Goal: Task Accomplishment & Management: Manage account settings

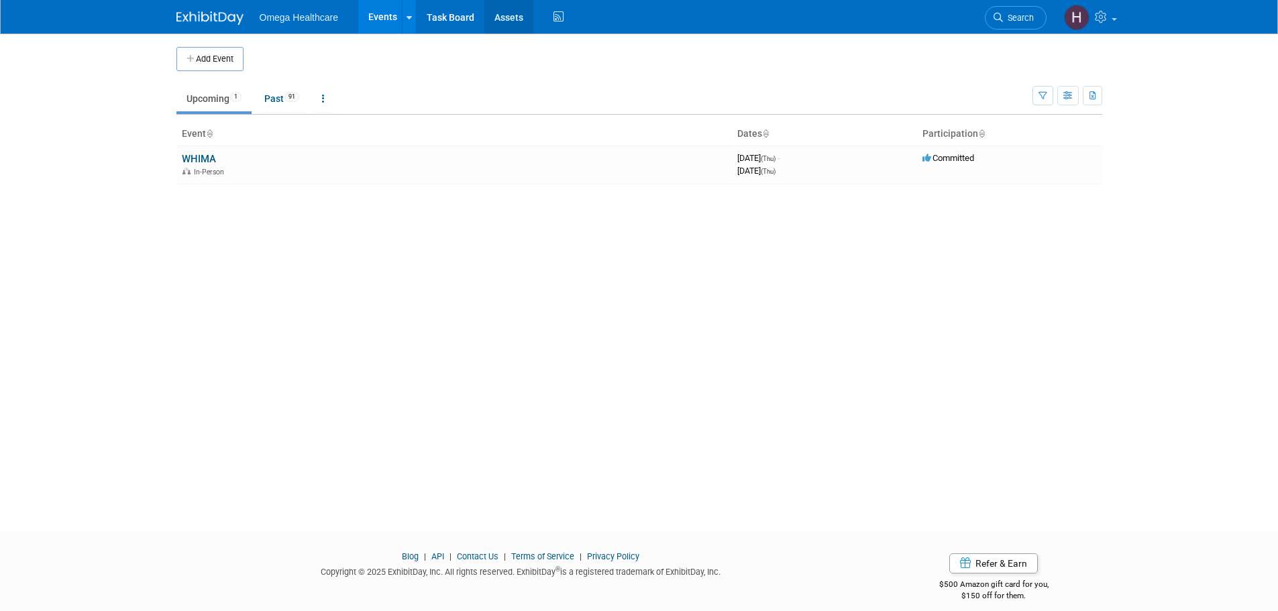
click at [515, 19] on link "Assets" at bounding box center [509, 17] width 49 height 34
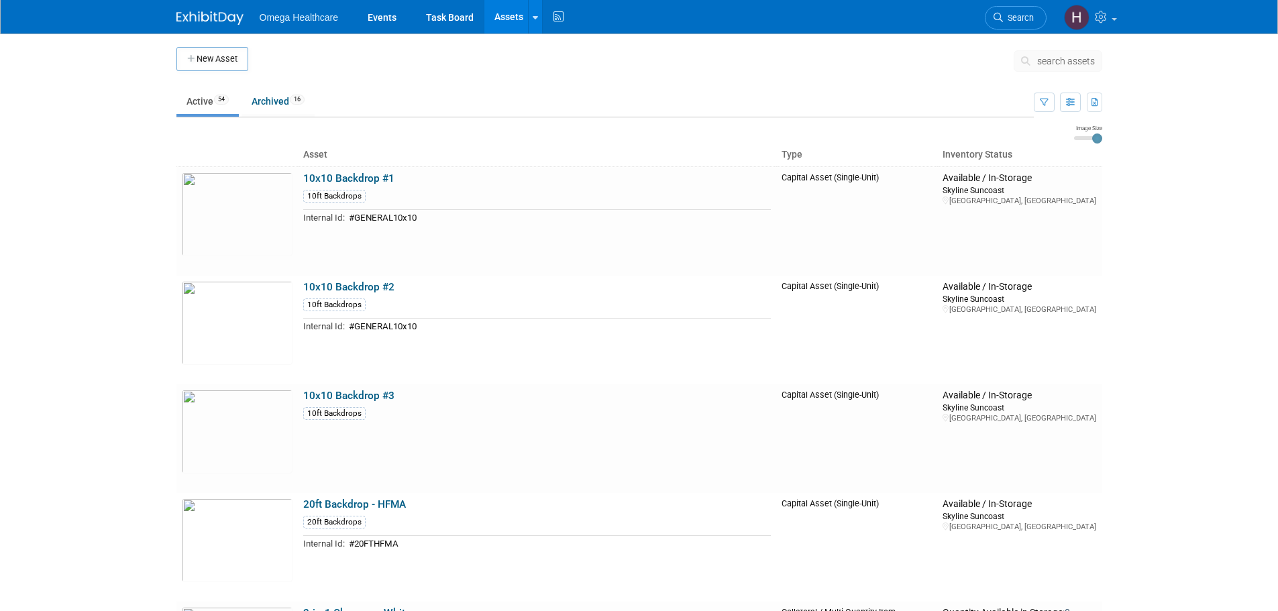
drag, startPoint x: 1075, startPoint y: 136, endPoint x: 1117, endPoint y: 140, distance: 42.5
type input "3"
click at [1103, 140] on input "range" at bounding box center [1088, 138] width 28 height 4
click at [1076, 99] on button "button" at bounding box center [1070, 102] width 21 height 19
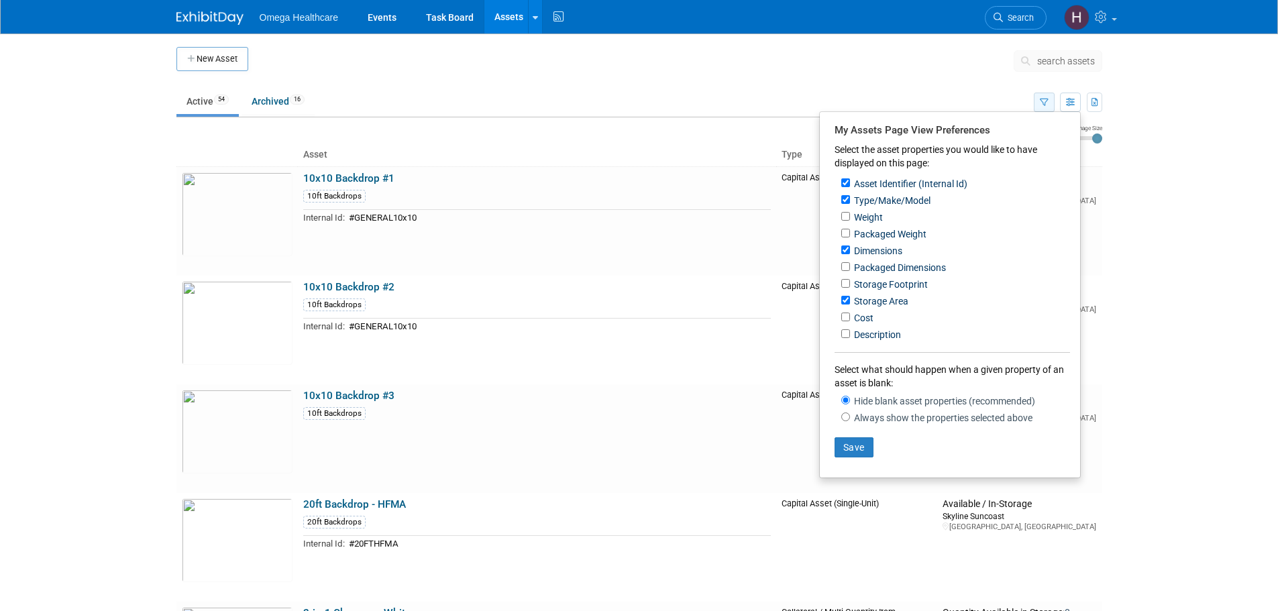
click at [1050, 96] on button "button" at bounding box center [1044, 102] width 21 height 19
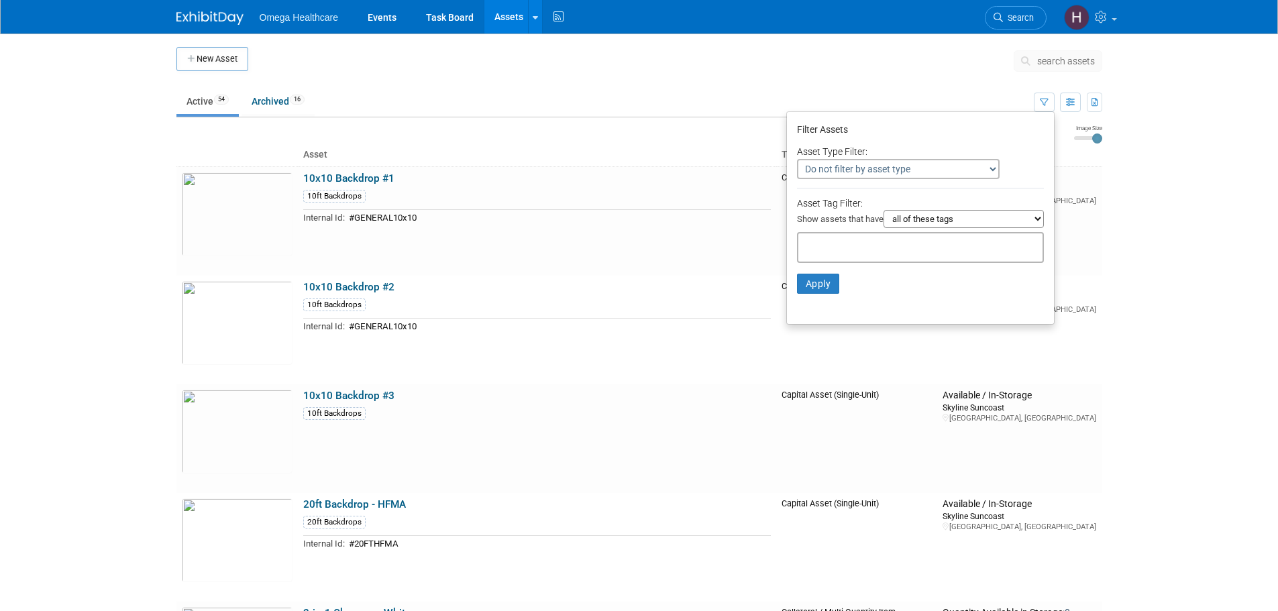
click at [997, 222] on select "all of these tags any one of these tags only and exactly these specific tags" at bounding box center [964, 219] width 160 height 18
click at [1014, 202] on div "Asset Tag Filter: Show assets that have all of these tags any one of these tags…" at bounding box center [920, 215] width 247 height 36
click at [976, 161] on select "Do not filter by asset type Only show Single-Unit Capital Assets Only show Coll…" at bounding box center [898, 169] width 203 height 20
click at [1029, 177] on div "Do not filter by asset type Only show Single-Unit Capital Assets Only show Coll…" at bounding box center [920, 169] width 247 height 20
click at [1023, 227] on select "all of these tags any one of these tags only and exactly these specific tags" at bounding box center [964, 219] width 160 height 18
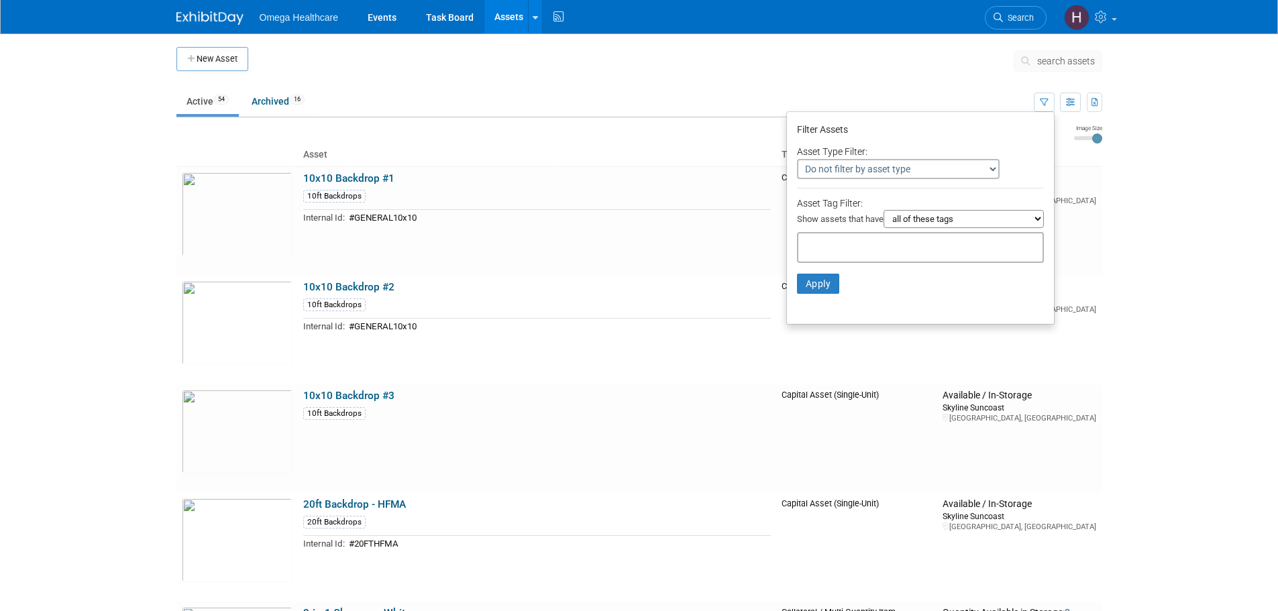
click at [862, 236] on div at bounding box center [920, 247] width 247 height 31
click at [961, 291] on li "Apply Clear Filters" at bounding box center [920, 284] width 267 height 40
click at [1075, 104] on button "button" at bounding box center [1070, 102] width 21 height 19
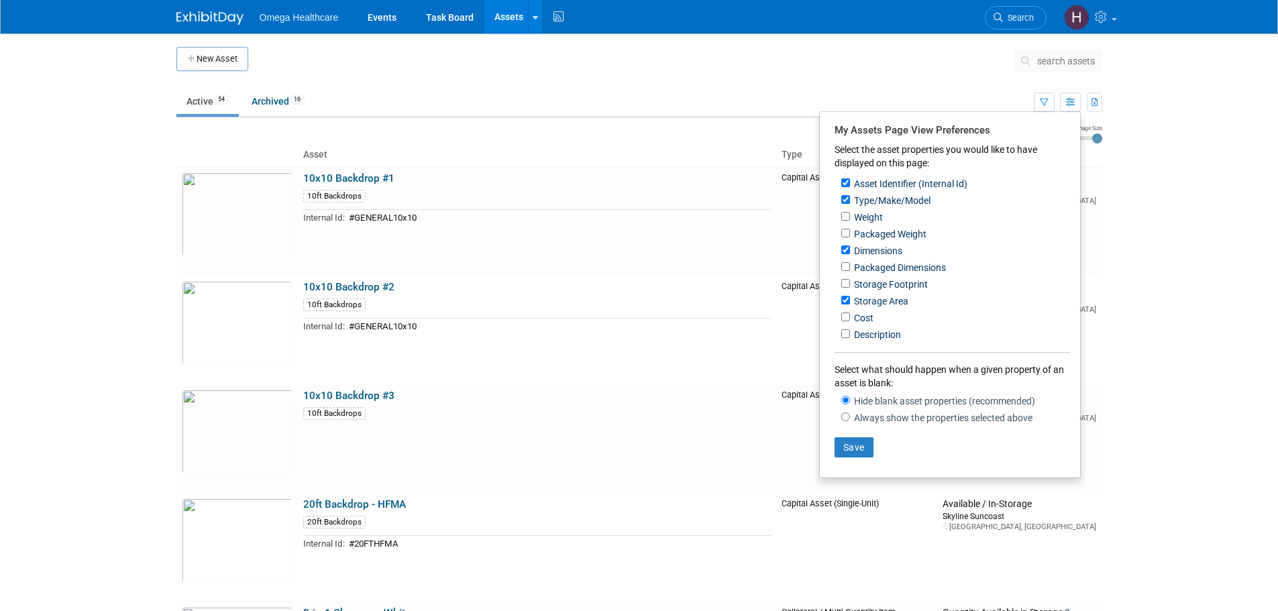
click at [1115, 214] on body "Omega Healthcare Events Task Board Assets New Asset Search Assets Bulk Upload A…" at bounding box center [639, 305] width 1278 height 611
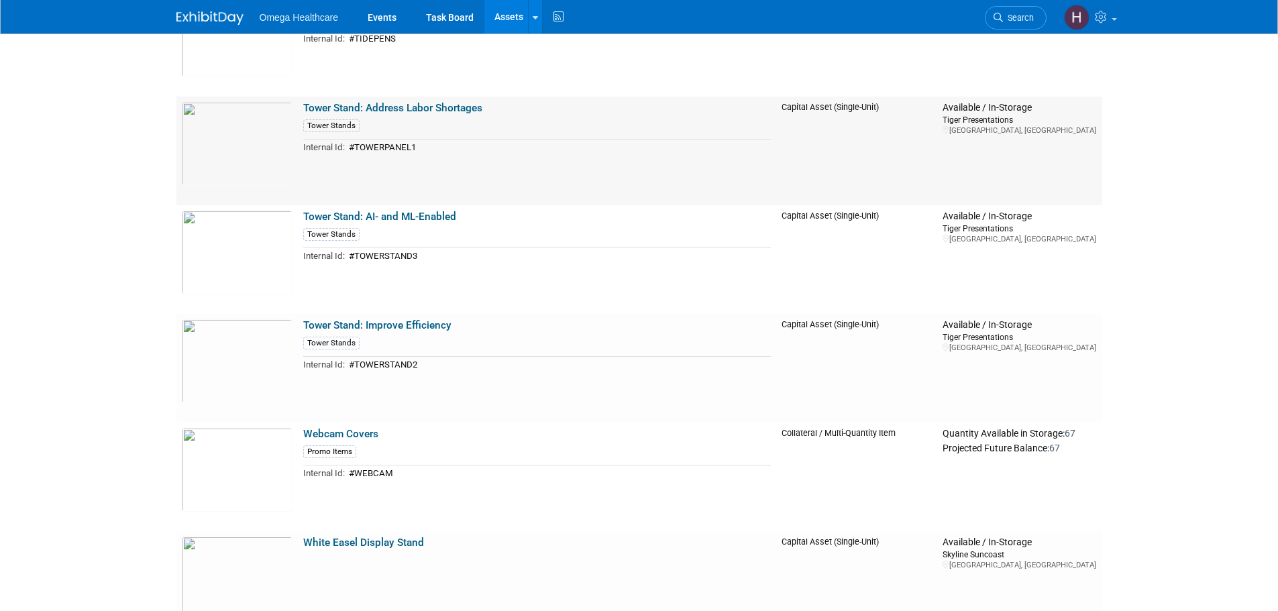
scroll to position [5235, 0]
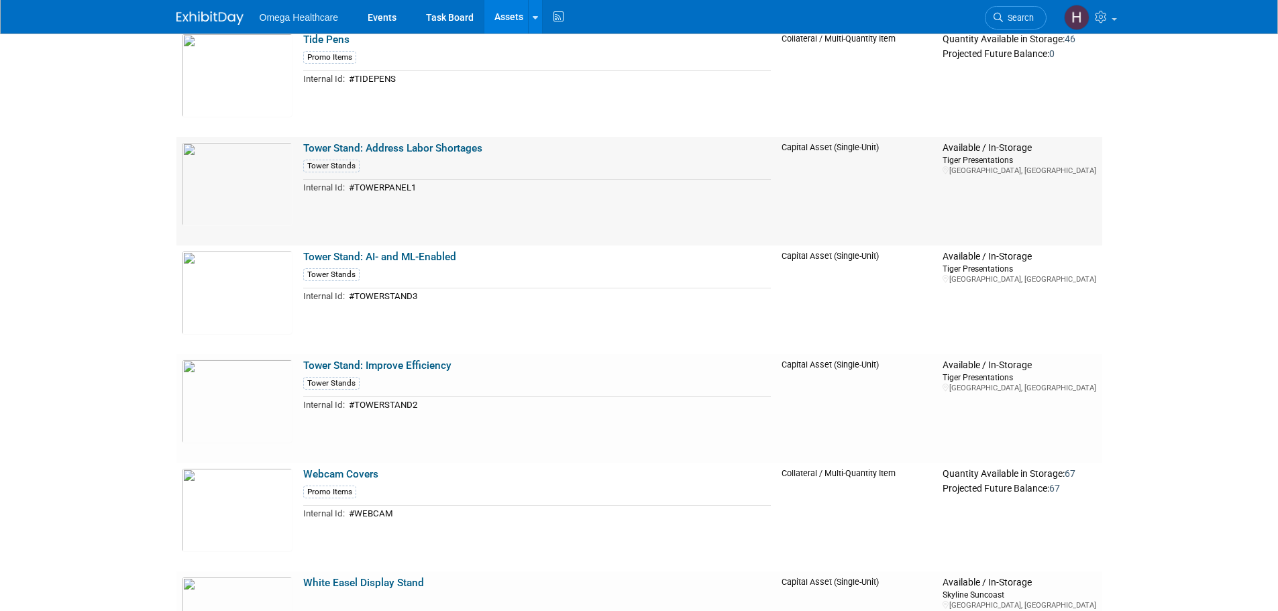
click at [446, 148] on link "Tower Stand: Address Labor Shortages" at bounding box center [392, 148] width 179 height 12
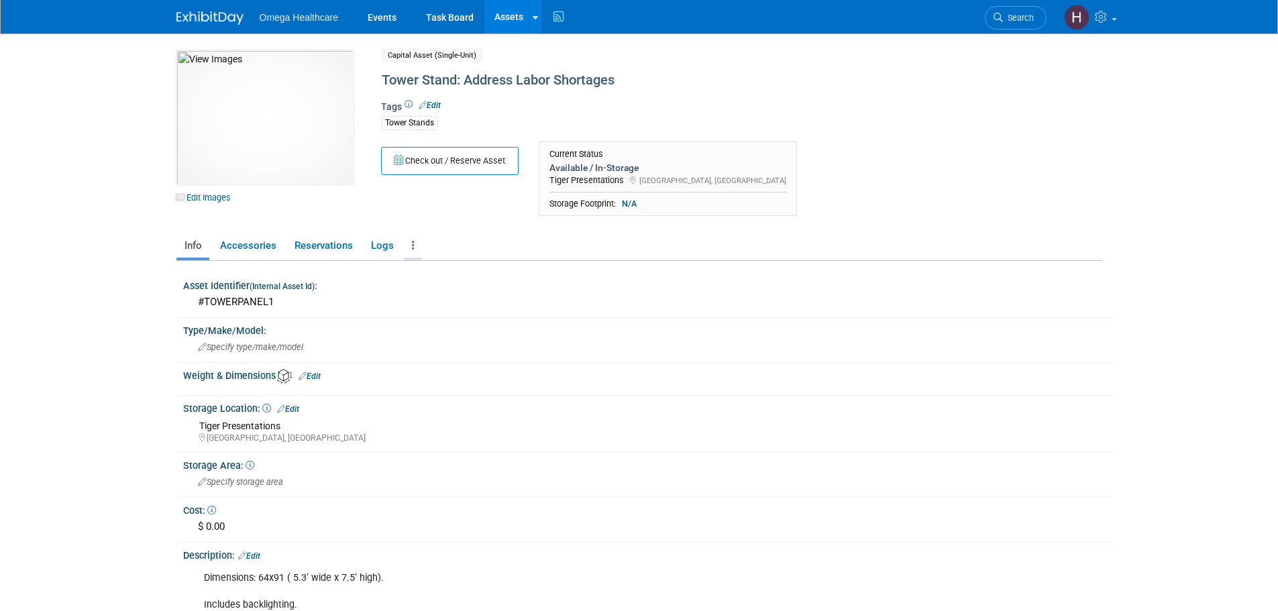
click at [415, 244] on link at bounding box center [413, 245] width 18 height 23
click at [454, 311] on link "Archive Asset" at bounding box center [462, 317] width 117 height 23
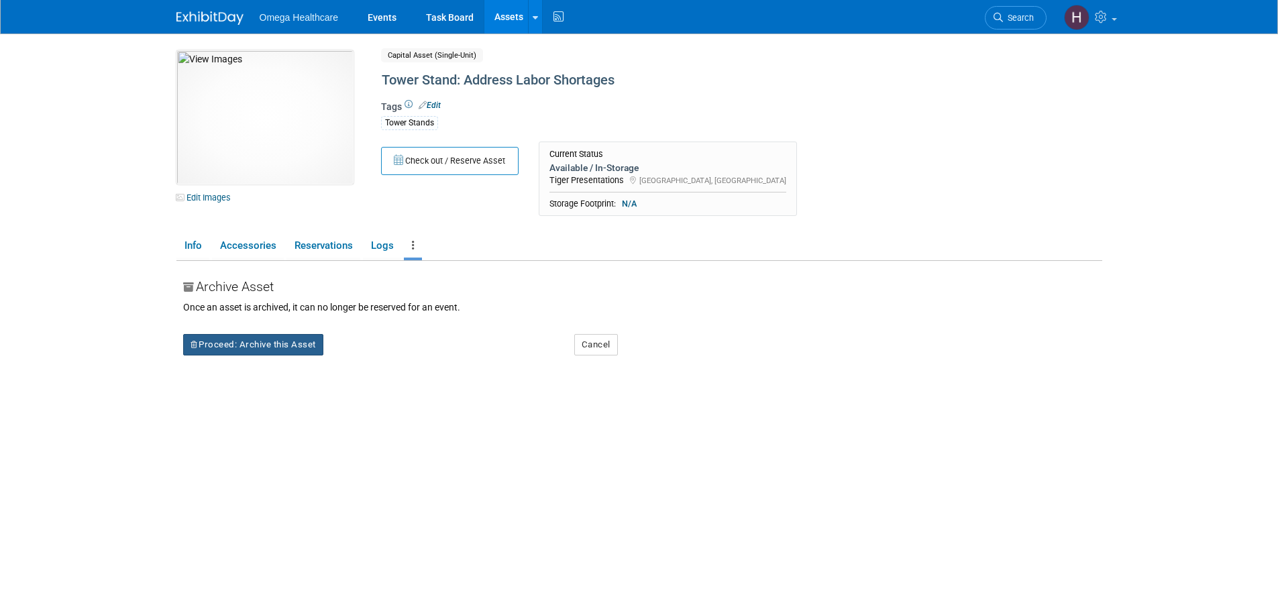
click at [282, 342] on button "Proceed: Archive this Asset" at bounding box center [253, 344] width 140 height 21
click at [374, 356] on link "Yes" at bounding box center [370, 356] width 40 height 21
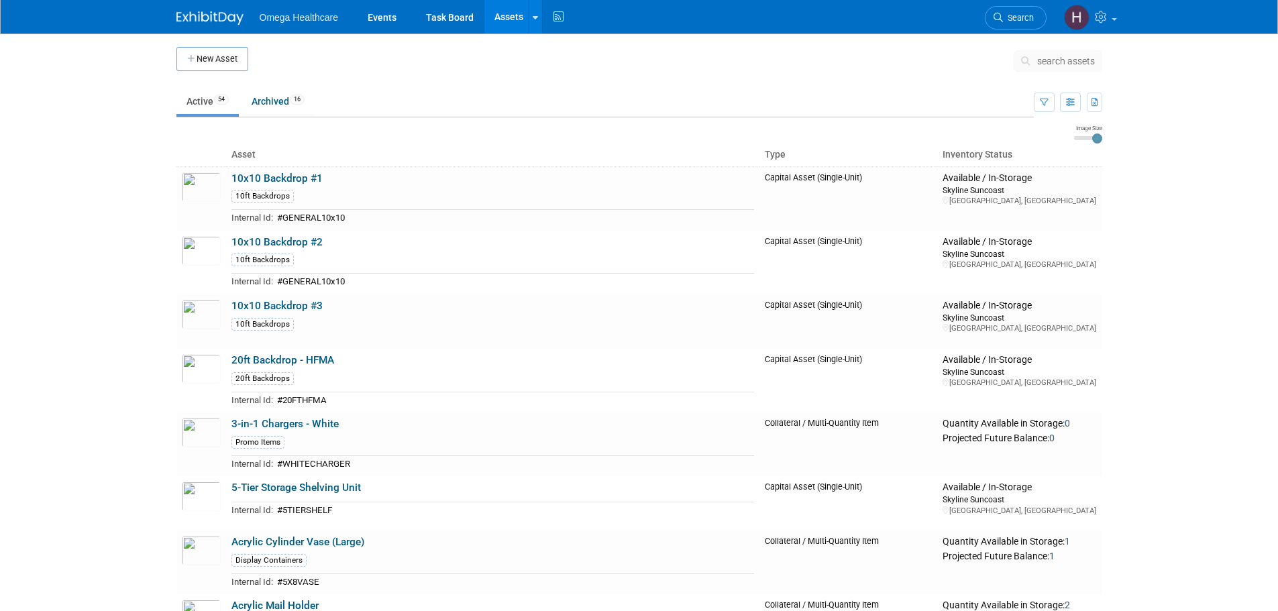
scroll to position [2880, 0]
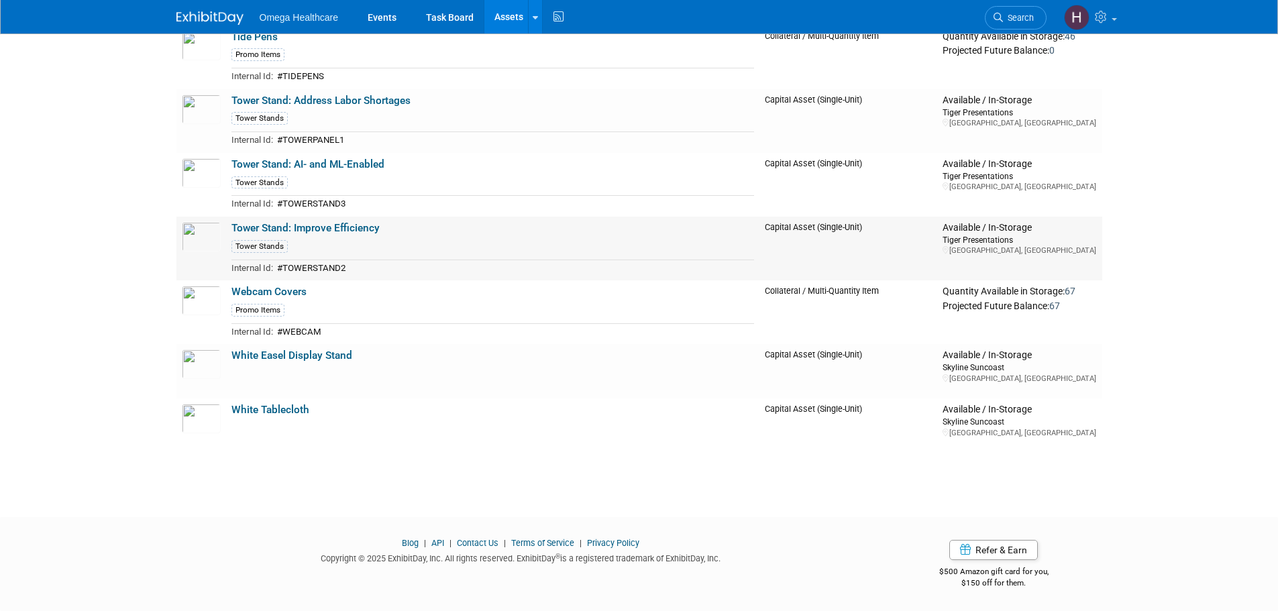
click at [336, 232] on link "Tower Stand: Improve Efficiency" at bounding box center [306, 228] width 148 height 12
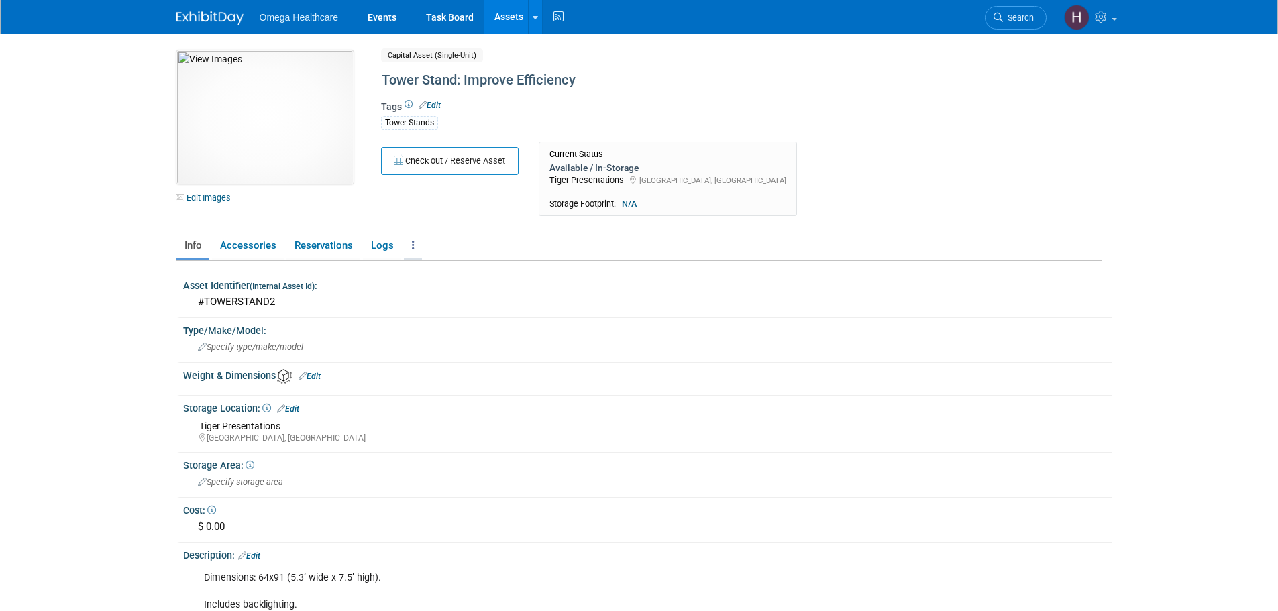
click at [415, 247] on link at bounding box center [413, 245] width 18 height 23
click at [452, 314] on link "Archive Asset" at bounding box center [462, 317] width 117 height 23
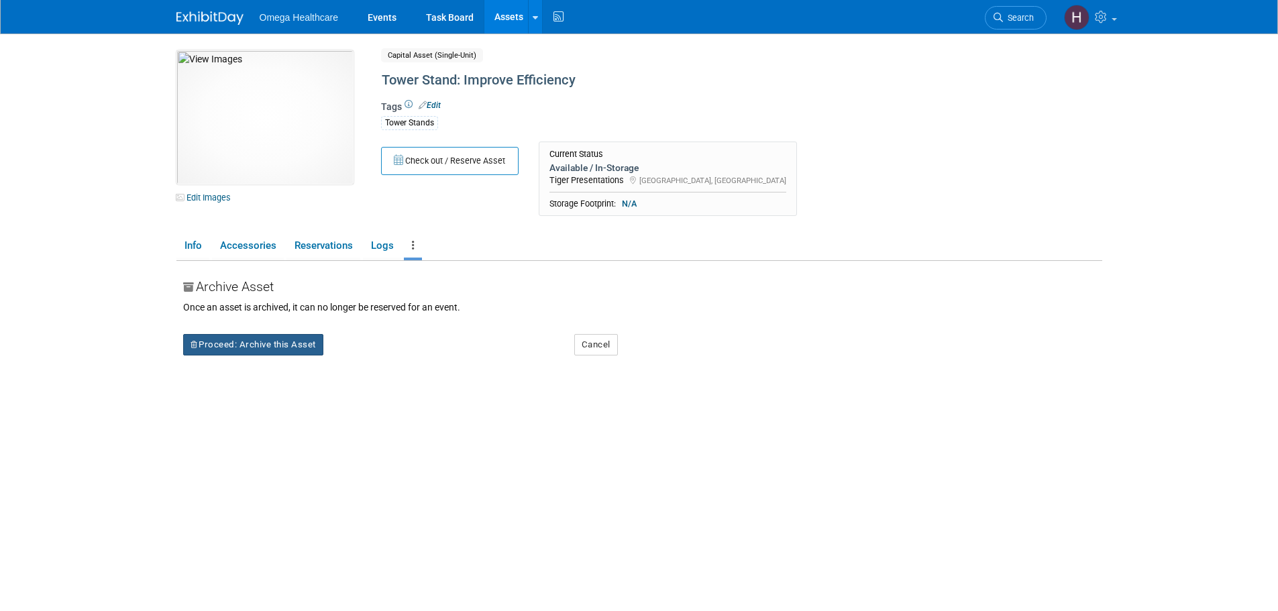
click at [281, 350] on button "Proceed: Archive this Asset" at bounding box center [253, 344] width 140 height 21
click at [364, 353] on icon at bounding box center [360, 355] width 9 height 9
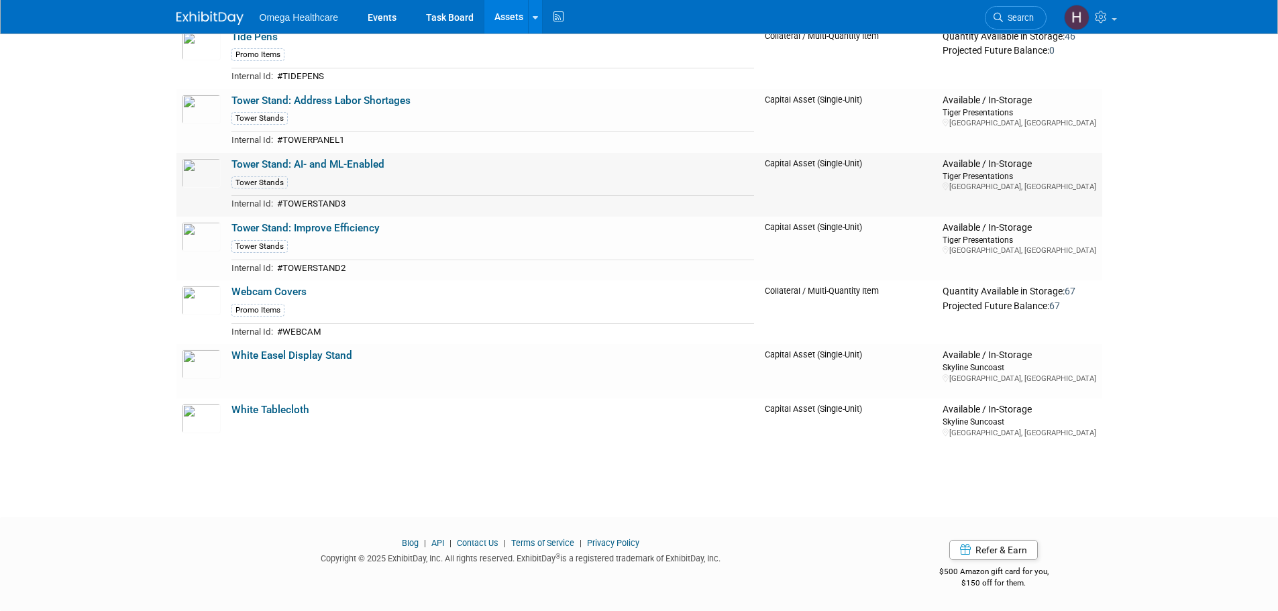
click at [309, 159] on link "Tower Stand: AI- and ML-Enabled" at bounding box center [308, 164] width 153 height 12
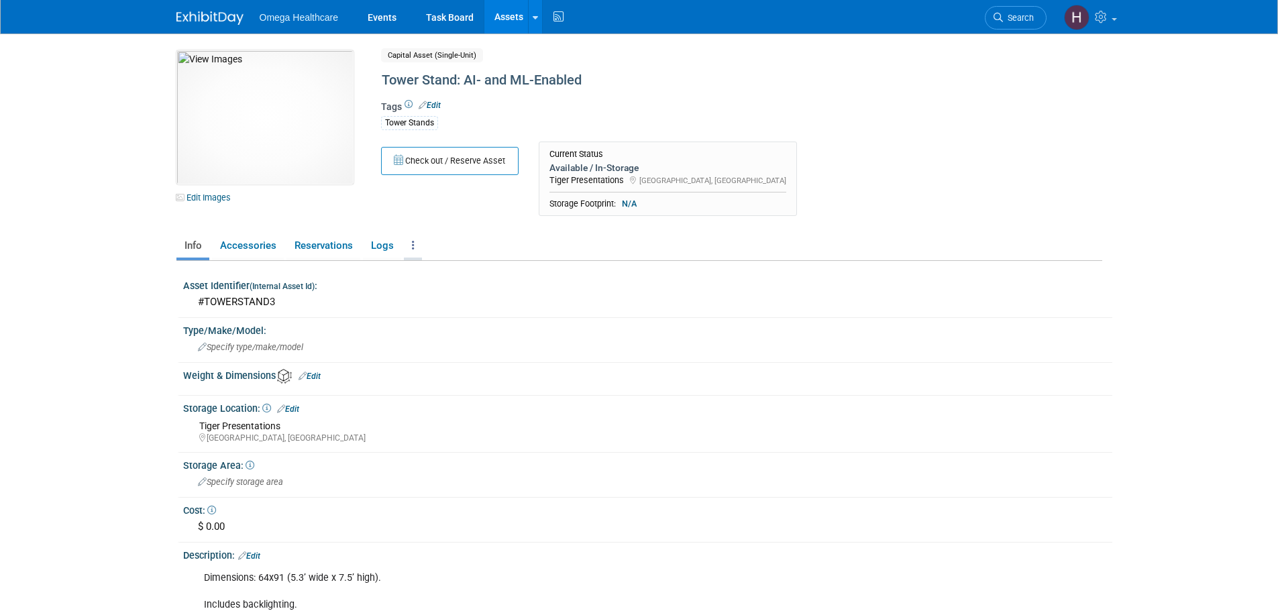
click at [409, 242] on link at bounding box center [413, 245] width 18 height 23
click at [452, 317] on link "Archive Asset" at bounding box center [462, 317] width 117 height 23
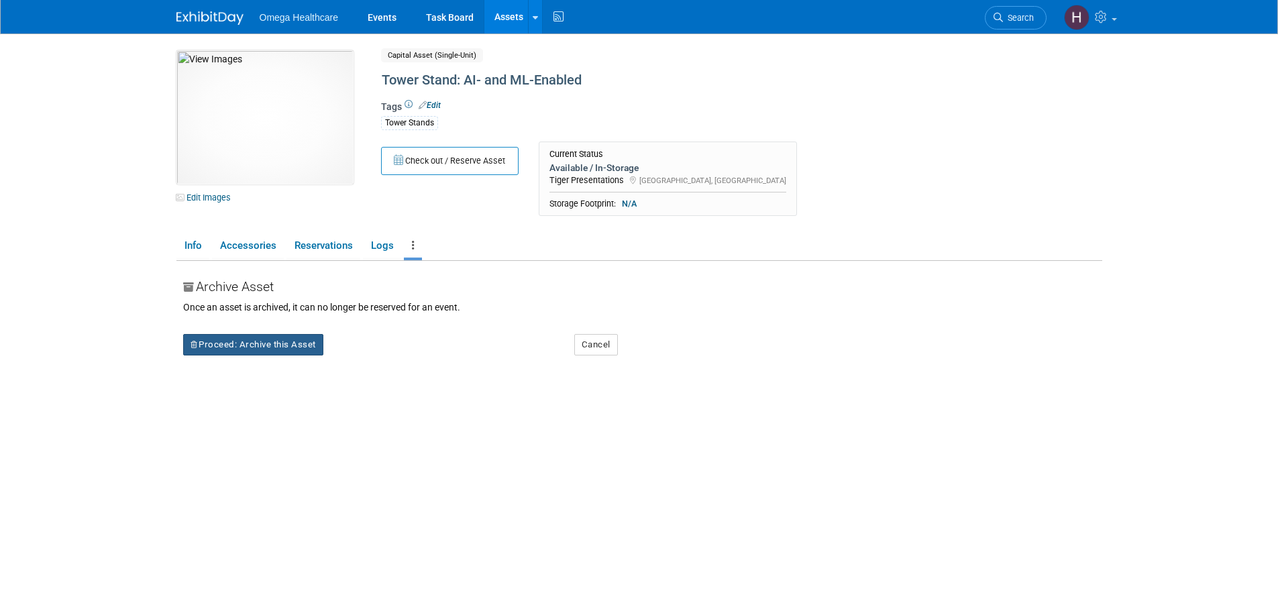
click at [283, 338] on button "Proceed: Archive this Asset" at bounding box center [253, 344] width 140 height 21
click at [368, 351] on link "Yes" at bounding box center [370, 356] width 40 height 21
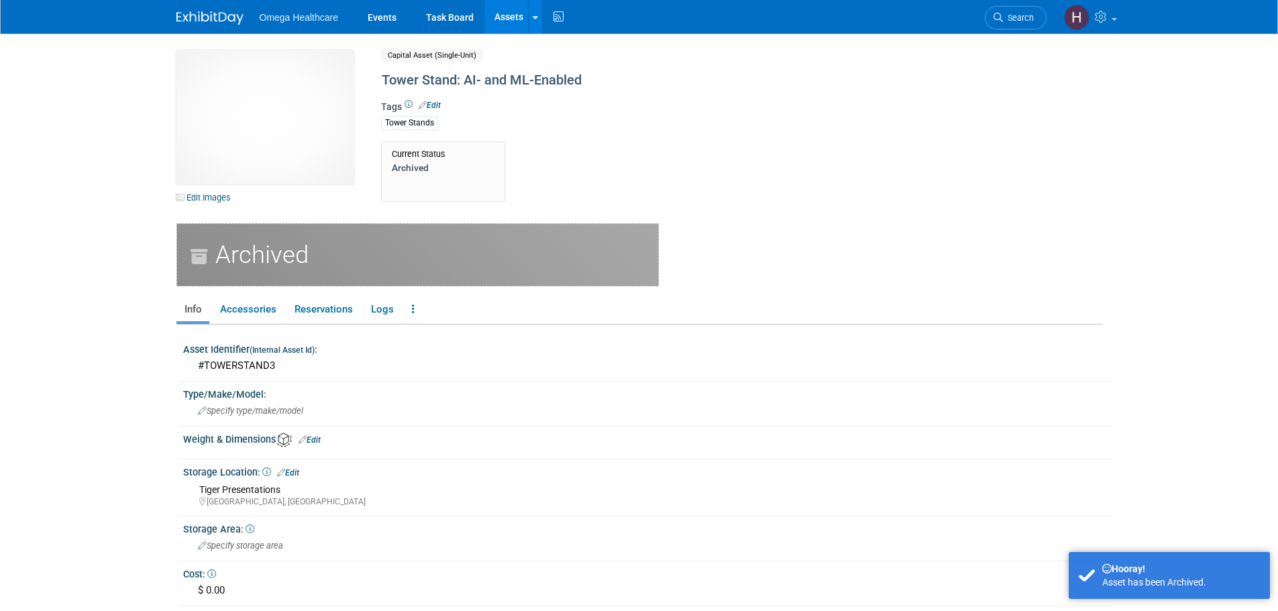
click at [499, 14] on link "Assets" at bounding box center [509, 17] width 49 height 34
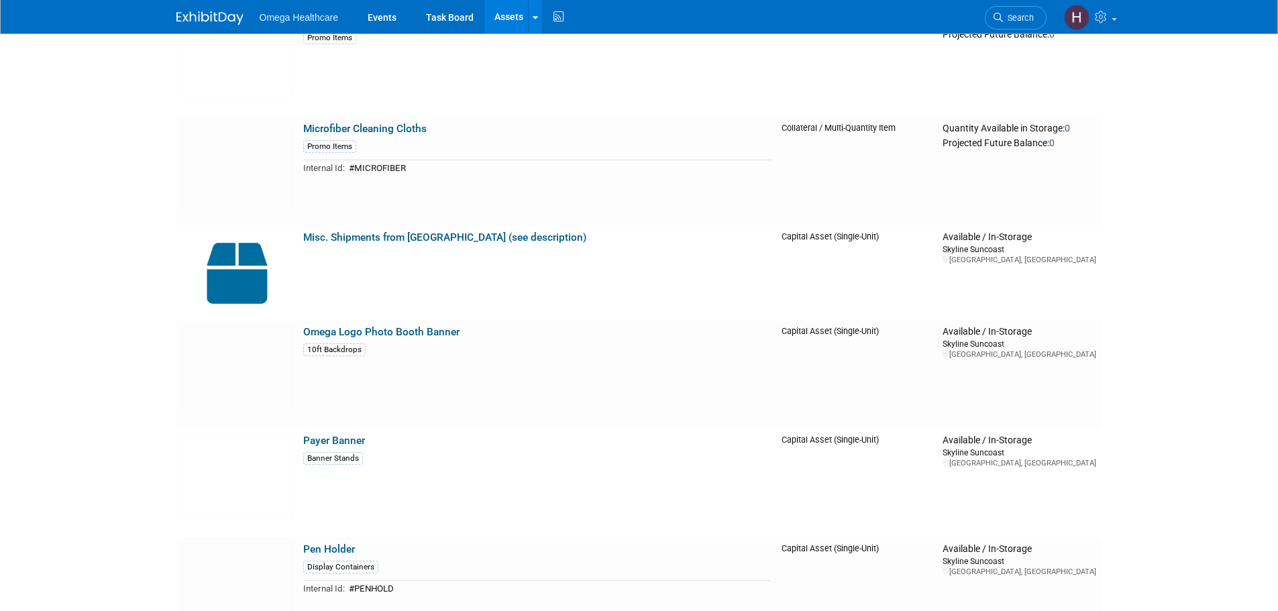
scroll to position [2627, 0]
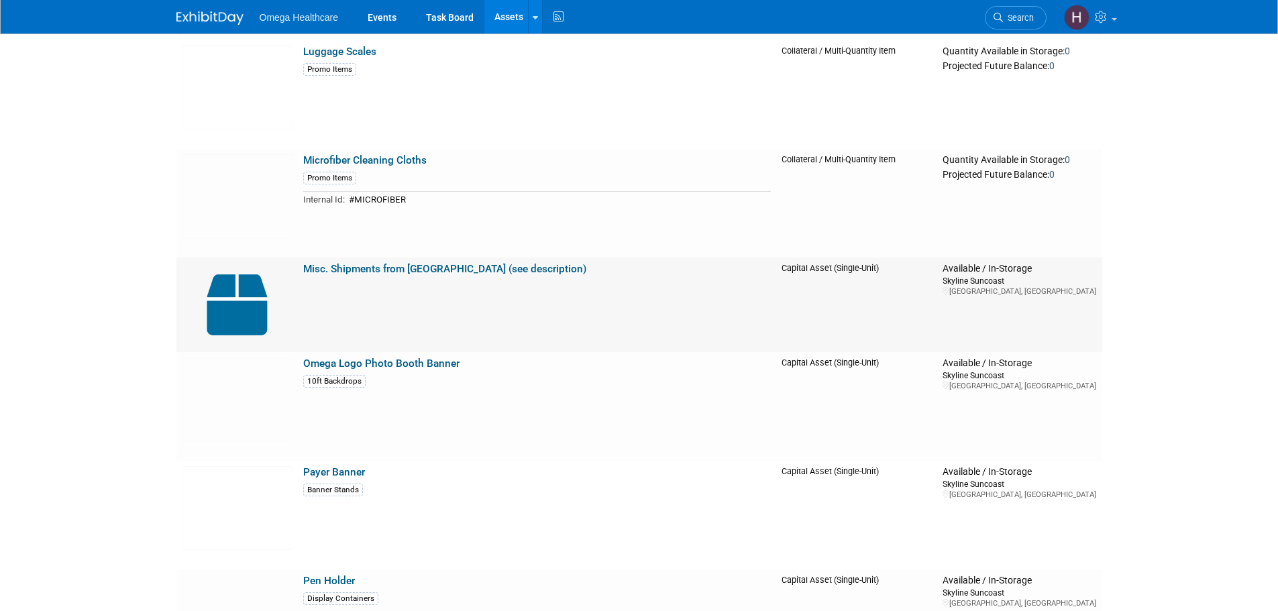
click at [476, 269] on link "Misc. Shipments from [GEOGRAPHIC_DATA] (see description)" at bounding box center [444, 269] width 283 height 12
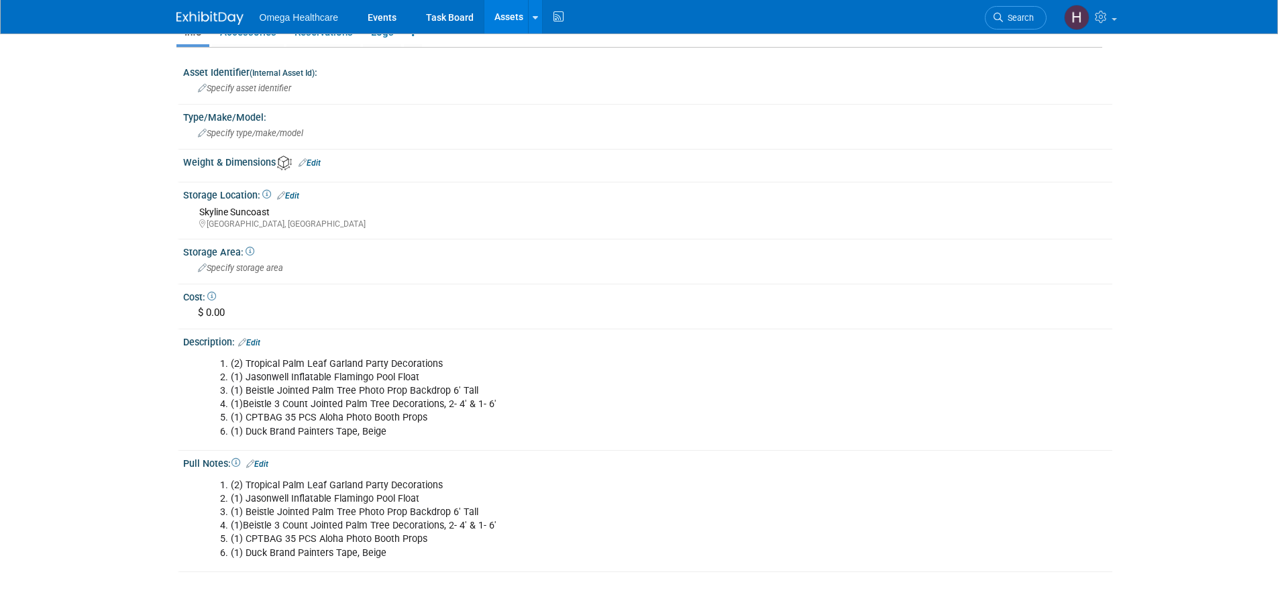
scroll to position [201, 0]
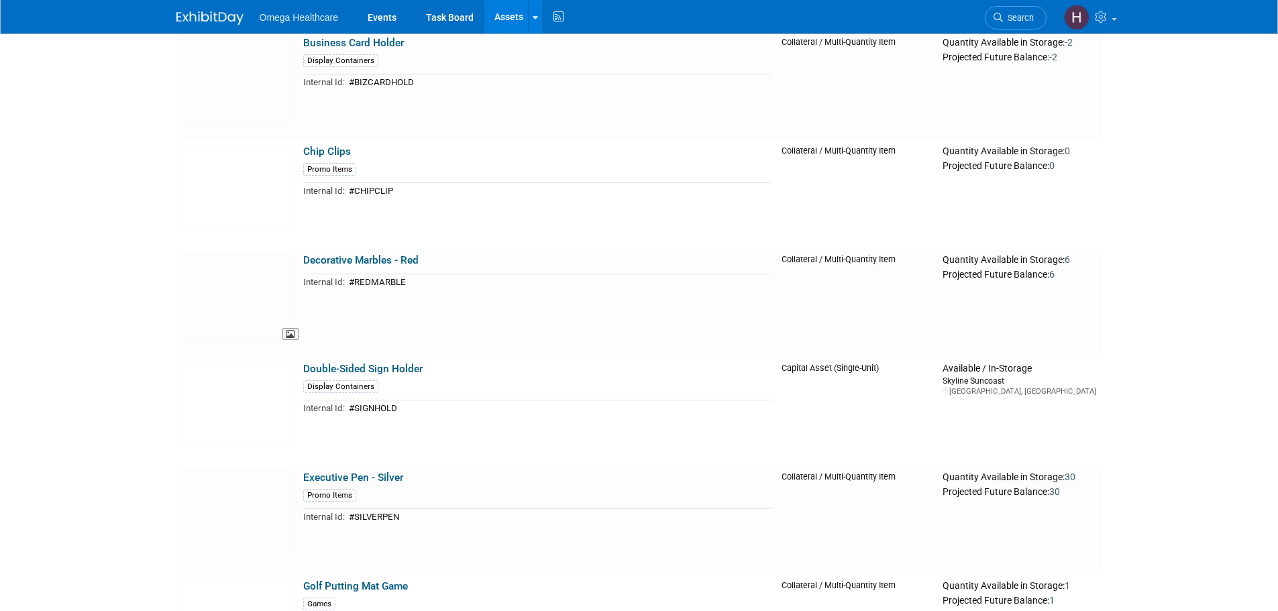
scroll to position [1419, 0]
